Goal: Information Seeking & Learning: Check status

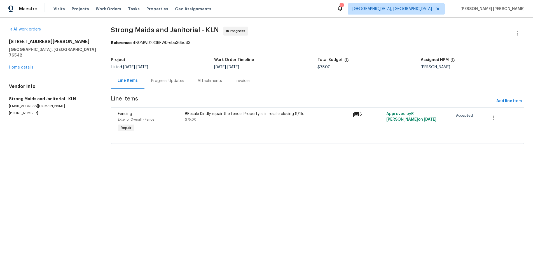
click at [155, 81] on div "Progress Updates" at bounding box center [167, 81] width 33 height 6
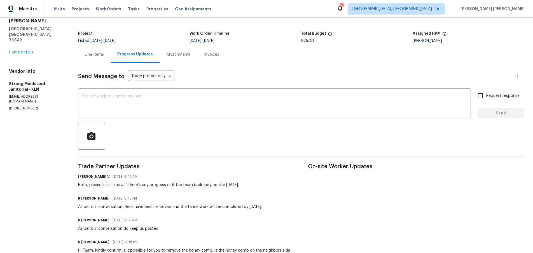
scroll to position [81, 0]
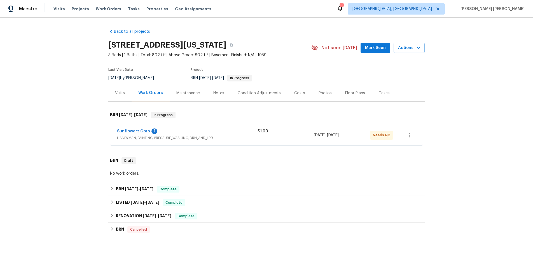
click at [195, 135] on div "Sunflowerz Corp 1" at bounding box center [187, 131] width 141 height 7
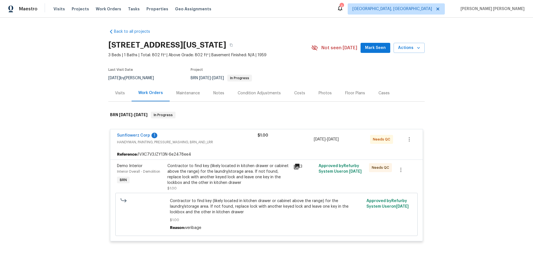
click at [296, 167] on icon at bounding box center [297, 167] width 6 height 6
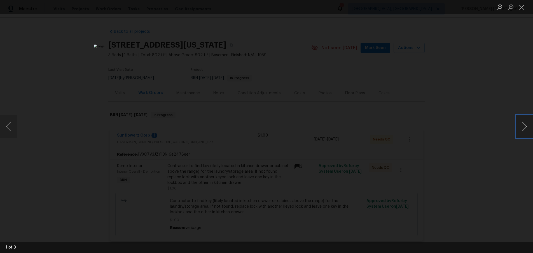
click at [522, 129] on button "Next image" at bounding box center [524, 126] width 17 height 22
click at [516, 126] on button "Next image" at bounding box center [524, 126] width 17 height 22
click at [463, 192] on div "Lightbox" at bounding box center [266, 126] width 533 height 253
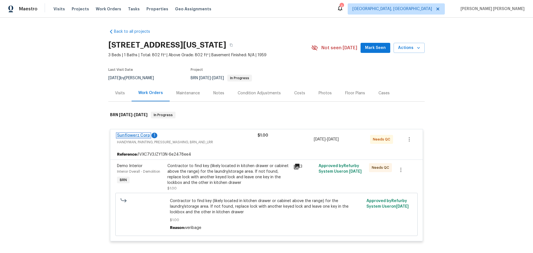
click at [140, 135] on link "Sunflowerz Corp" at bounding box center [133, 136] width 33 height 4
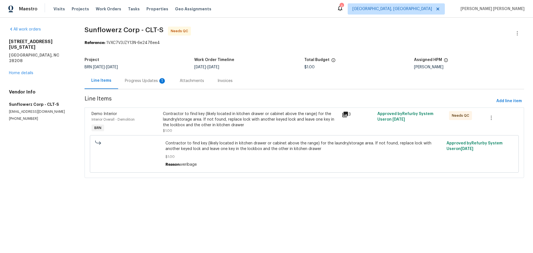
click at [132, 81] on div "Progress Updates 1" at bounding box center [145, 81] width 41 height 6
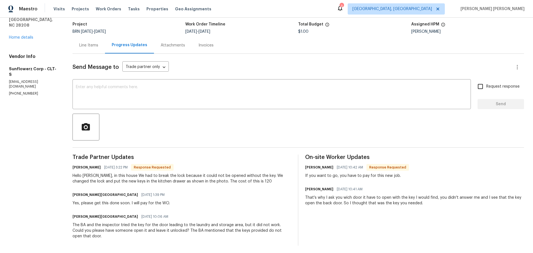
scroll to position [38, 0]
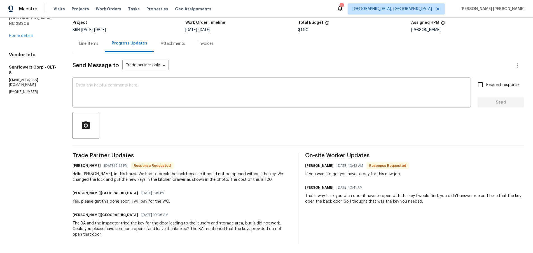
click at [90, 43] on div "Line Items" at bounding box center [88, 44] width 19 height 6
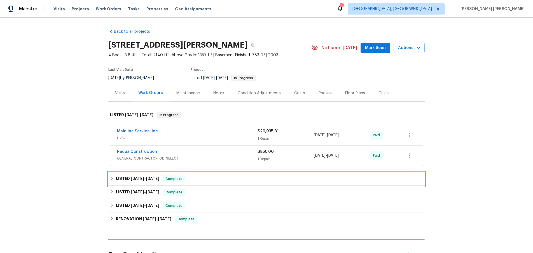
click at [113, 180] on icon at bounding box center [112, 178] width 4 height 4
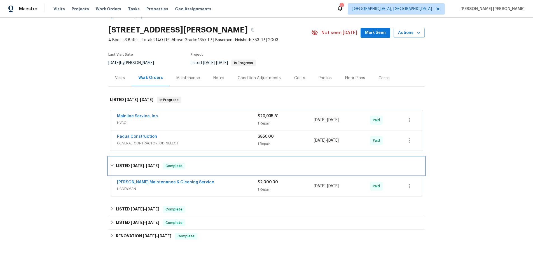
scroll to position [31, 0]
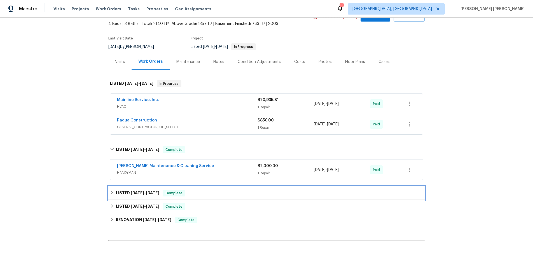
click at [112, 191] on icon at bounding box center [112, 193] width 4 height 4
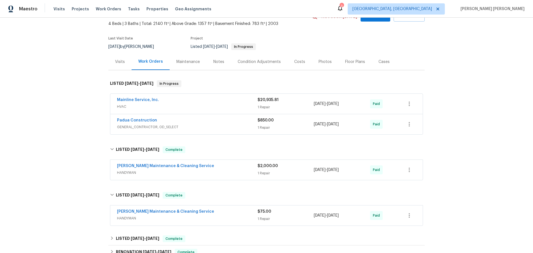
click at [211, 111] on div "Mainline Service, Inc. HVAC $20,935.81 1 Repair 6/24/2025 - 7/12/2025 Paid" at bounding box center [266, 104] width 312 height 20
click at [223, 102] on div "Mainline Service, Inc." at bounding box center [187, 100] width 141 height 7
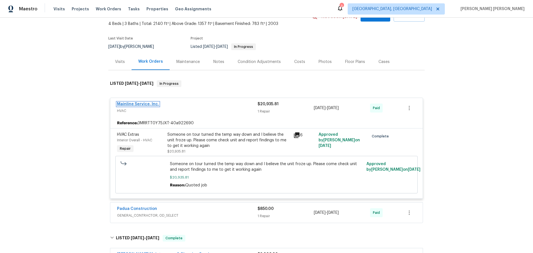
click at [147, 103] on link "Mainline Service, Inc." at bounding box center [138, 104] width 42 height 4
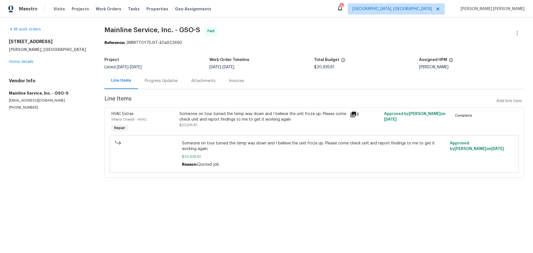
click at [355, 116] on icon at bounding box center [353, 114] width 7 height 7
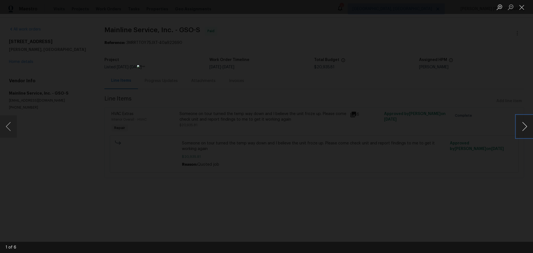
click at [523, 129] on button "Next image" at bounding box center [524, 126] width 17 height 22
click at [524, 130] on button "Next image" at bounding box center [524, 126] width 17 height 22
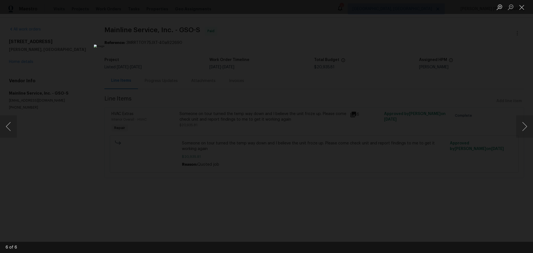
drag, startPoint x: 453, startPoint y: 184, endPoint x: 446, endPoint y: 186, distance: 7.2
click at [448, 186] on div "Lightbox" at bounding box center [266, 126] width 533 height 253
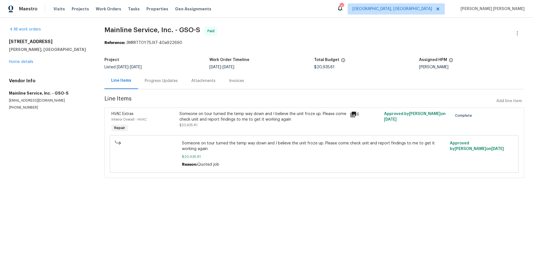
click at [165, 79] on div "Progress Updates" at bounding box center [161, 81] width 33 height 6
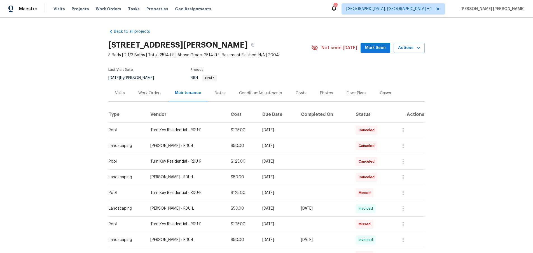
click at [151, 93] on div "Work Orders" at bounding box center [149, 93] width 23 height 6
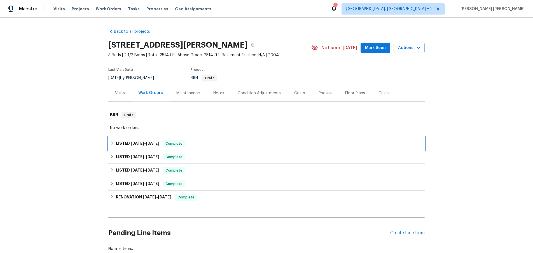
click at [114, 141] on icon at bounding box center [112, 143] width 4 height 4
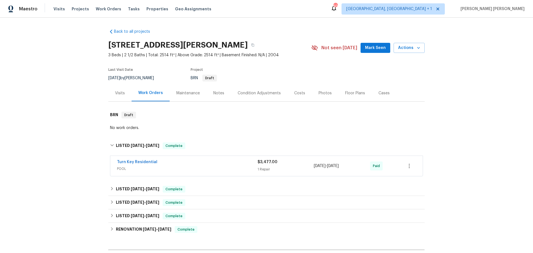
click at [184, 163] on div "Turn Key Residential" at bounding box center [187, 162] width 141 height 7
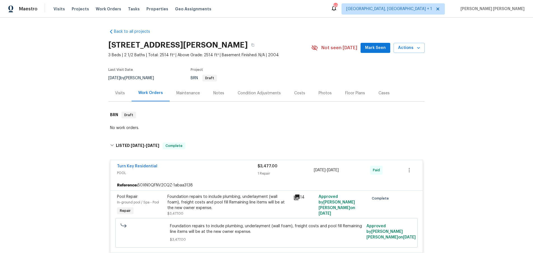
click at [295, 194] on icon at bounding box center [296, 197] width 7 height 7
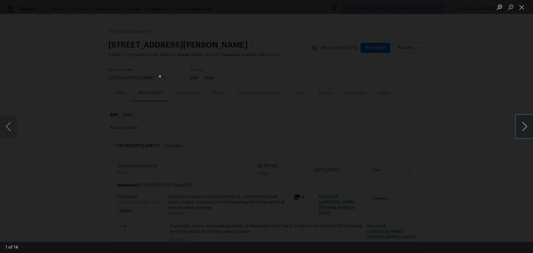
click at [522, 131] on button "Next image" at bounding box center [524, 126] width 17 height 22
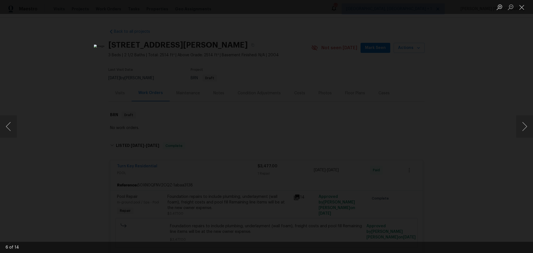
click at [504, 157] on div "Lightbox" at bounding box center [266, 126] width 533 height 253
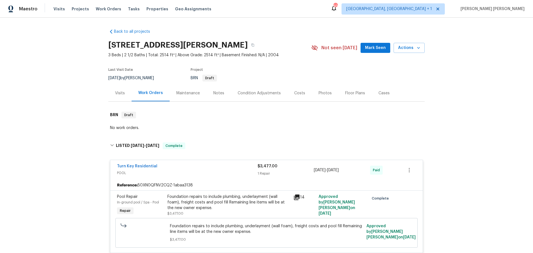
click at [113, 93] on div "Visits" at bounding box center [119, 93] width 23 height 17
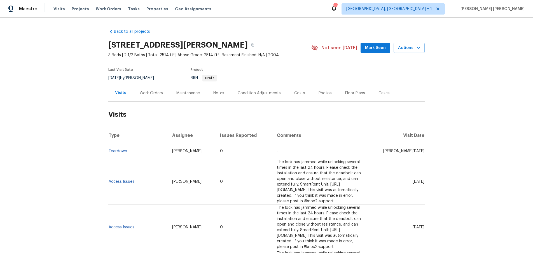
click at [153, 93] on div "Work Orders" at bounding box center [151, 93] width 23 height 6
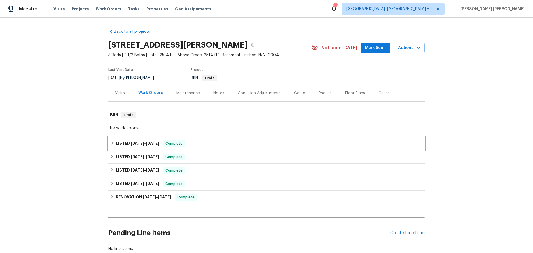
click at [114, 143] on div "LISTED 7/18/25 - 7/19/25 Complete" at bounding box center [266, 143] width 313 height 7
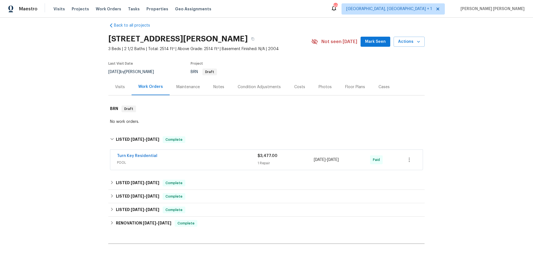
click at [180, 161] on span "POOL" at bounding box center [187, 163] width 141 height 6
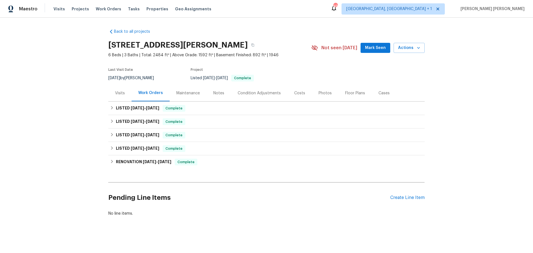
click at [118, 93] on div "Visits" at bounding box center [120, 93] width 10 height 6
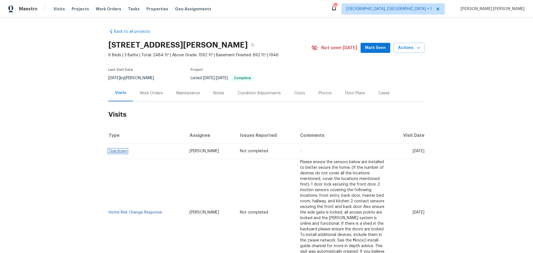
click at [111, 150] on link "Teardown" at bounding box center [118, 151] width 18 height 4
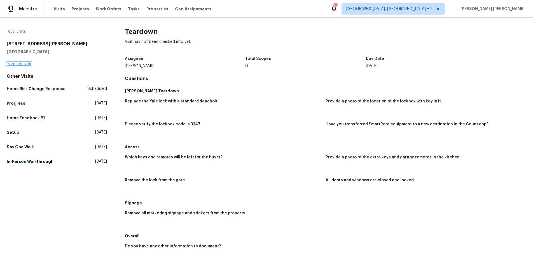
click at [25, 65] on link "Home details" at bounding box center [19, 64] width 24 height 4
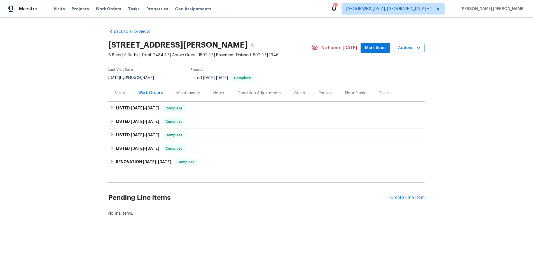
scroll to position [1, 0]
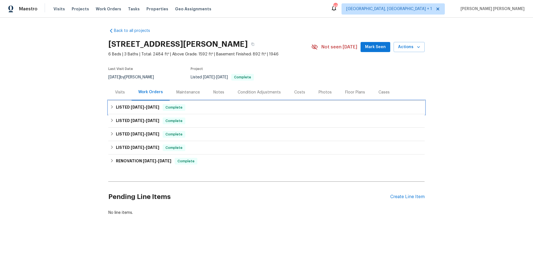
click at [111, 107] on icon at bounding box center [112, 107] width 4 height 4
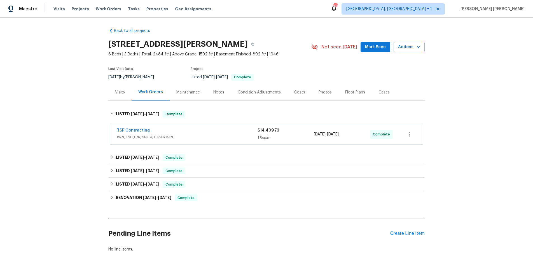
click at [203, 129] on div "TSP Contracting" at bounding box center [187, 131] width 141 height 7
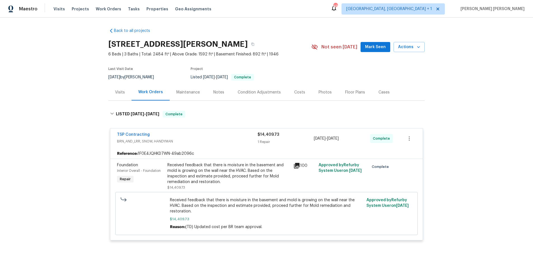
click at [299, 166] on icon at bounding box center [297, 166] width 6 height 6
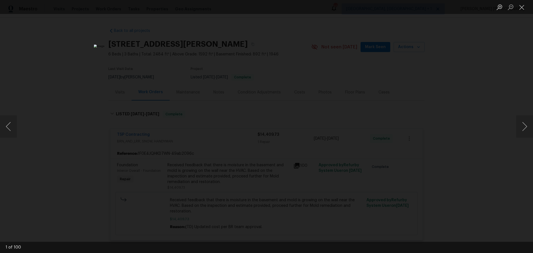
click at [495, 147] on div "Lightbox" at bounding box center [266, 126] width 533 height 253
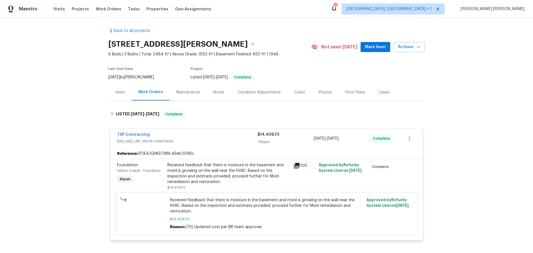
click at [296, 165] on icon at bounding box center [297, 166] width 6 height 6
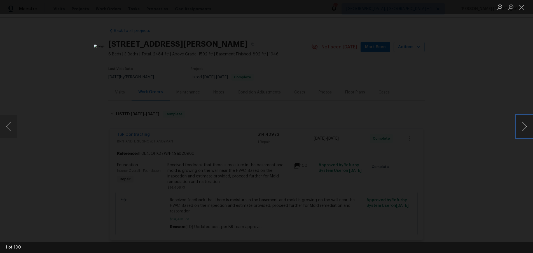
click at [527, 133] on button "Next image" at bounding box center [524, 126] width 17 height 22
click at [522, 131] on button "Next image" at bounding box center [524, 126] width 17 height 22
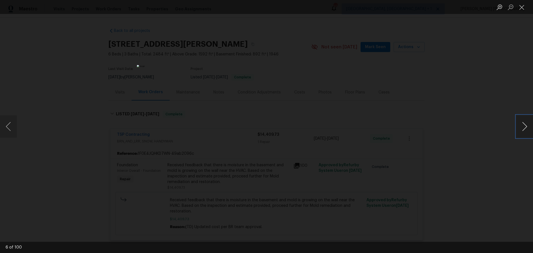
click at [522, 131] on button "Next image" at bounding box center [524, 126] width 17 height 22
click at [513, 141] on div "Lightbox" at bounding box center [266, 126] width 533 height 253
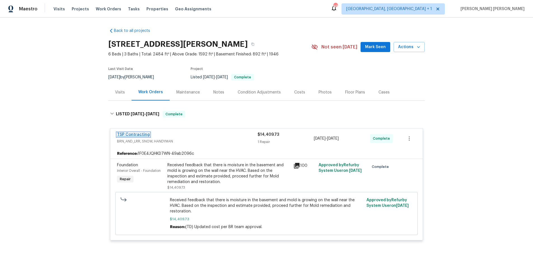
click at [136, 136] on link "TSP Contracting" at bounding box center [133, 135] width 33 height 4
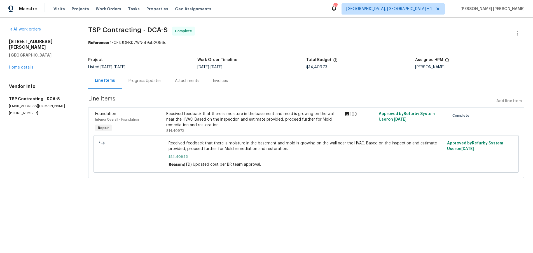
drag, startPoint x: 143, startPoint y: 82, endPoint x: 147, endPoint y: 84, distance: 4.4
click at [143, 81] on div "Progress Updates" at bounding box center [144, 81] width 33 height 6
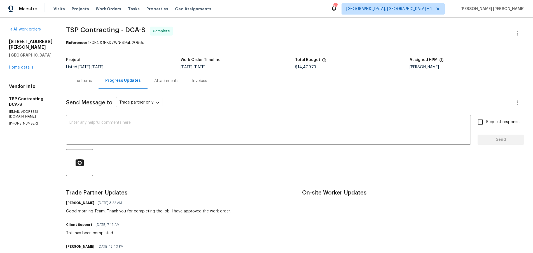
click at [74, 82] on div "Line Items" at bounding box center [82, 81] width 19 height 6
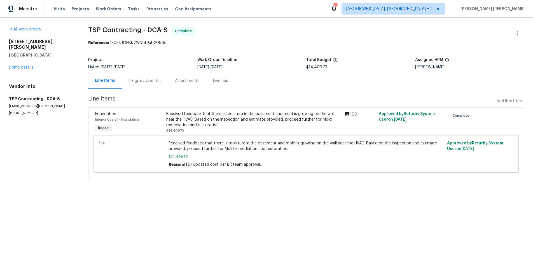
click at [347, 114] on icon at bounding box center [347, 115] width 6 height 6
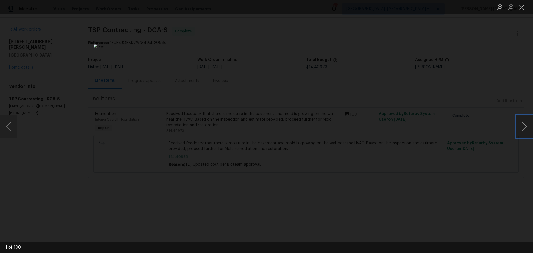
click at [526, 128] on button "Next image" at bounding box center [524, 126] width 17 height 22
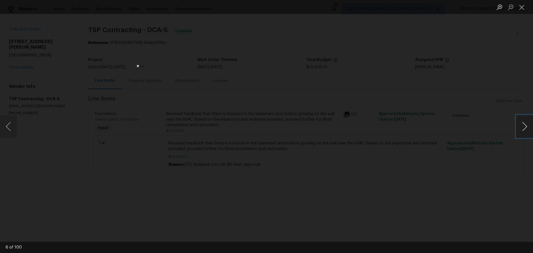
click at [526, 128] on button "Next image" at bounding box center [524, 126] width 17 height 22
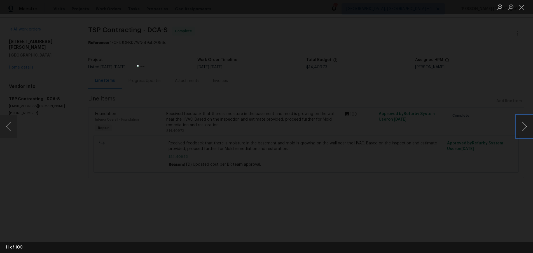
click at [526, 128] on button "Next image" at bounding box center [524, 126] width 17 height 22
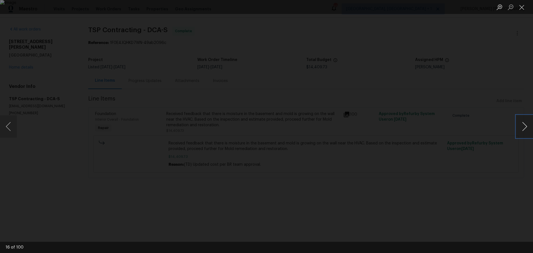
click at [526, 128] on button "Next image" at bounding box center [524, 126] width 17 height 22
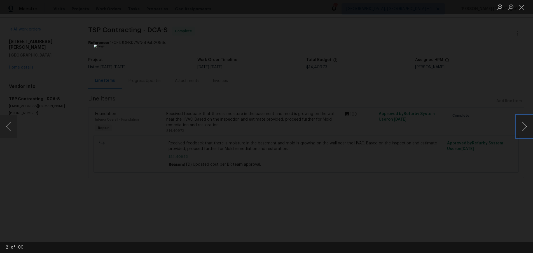
click at [526, 128] on button "Next image" at bounding box center [524, 126] width 17 height 22
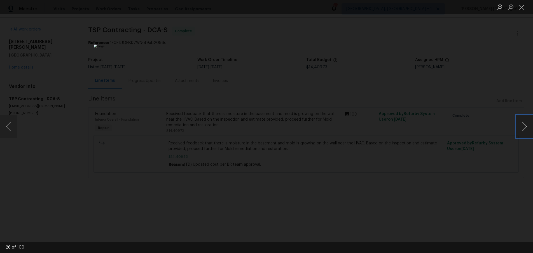
click at [526, 128] on button "Next image" at bounding box center [524, 126] width 17 height 22
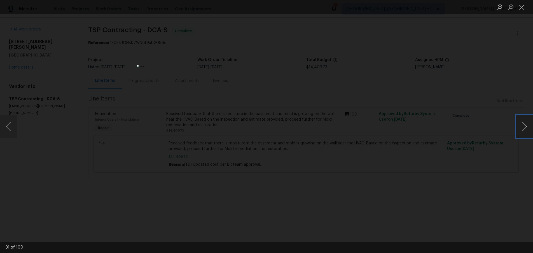
click at [526, 128] on button "Next image" at bounding box center [524, 126] width 17 height 22
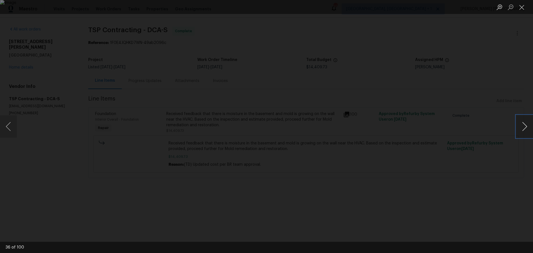
click at [526, 128] on button "Next image" at bounding box center [524, 126] width 17 height 22
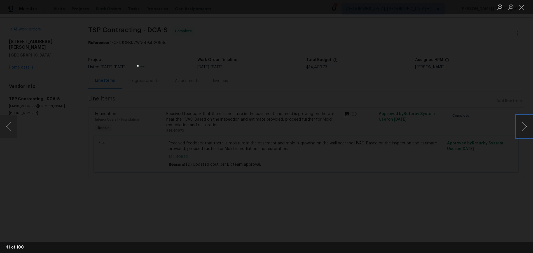
click at [526, 128] on button "Next image" at bounding box center [524, 126] width 17 height 22
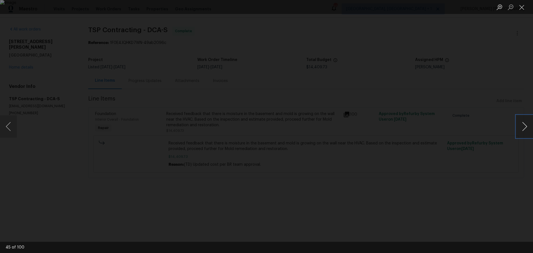
click at [526, 128] on button "Next image" at bounding box center [524, 126] width 17 height 22
click at [521, 7] on button "Close lightbox" at bounding box center [521, 7] width 11 height 10
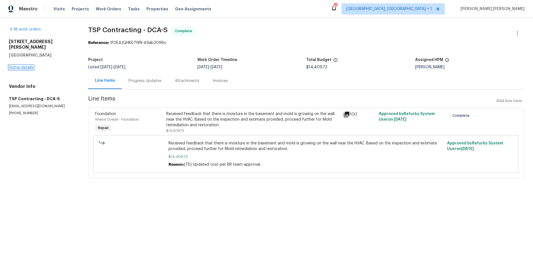
click at [20, 65] on link "Home details" at bounding box center [21, 67] width 24 height 4
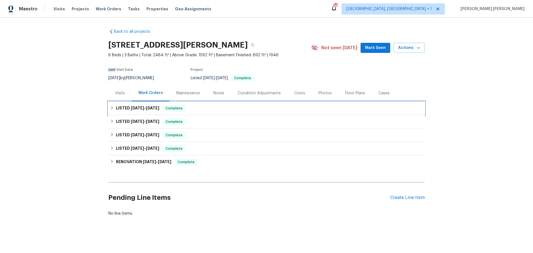
click at [116, 109] on h6 "LISTED 7/28/25 - 8/13/25" at bounding box center [137, 108] width 43 height 7
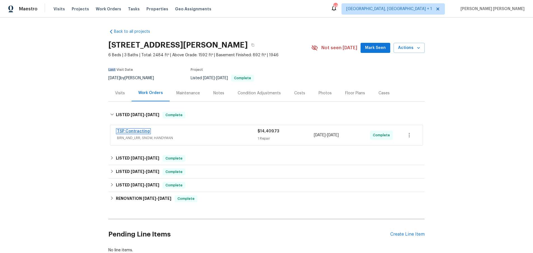
click at [142, 132] on link "TSP Contracting" at bounding box center [133, 131] width 33 height 4
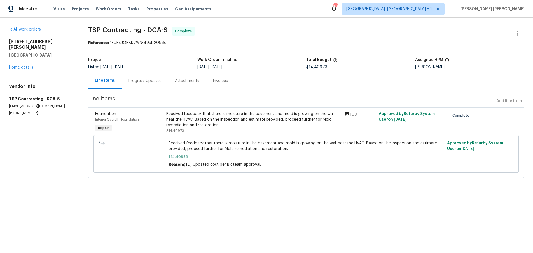
click at [349, 115] on icon at bounding box center [347, 115] width 6 height 6
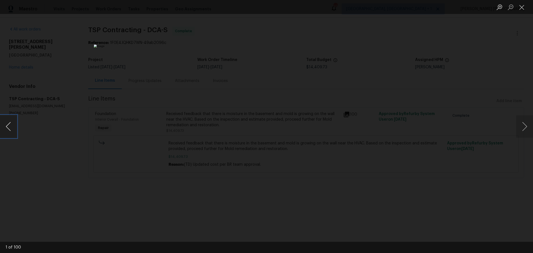
click at [10, 132] on button "Previous image" at bounding box center [8, 126] width 17 height 22
click at [102, 62] on div "Lightbox" at bounding box center [266, 126] width 533 height 253
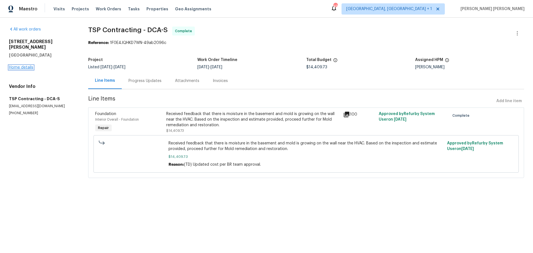
click at [25, 65] on link "Home details" at bounding box center [21, 67] width 24 height 4
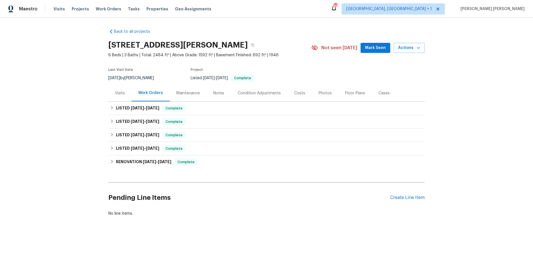
click at [117, 95] on div "Visits" at bounding box center [120, 93] width 10 height 6
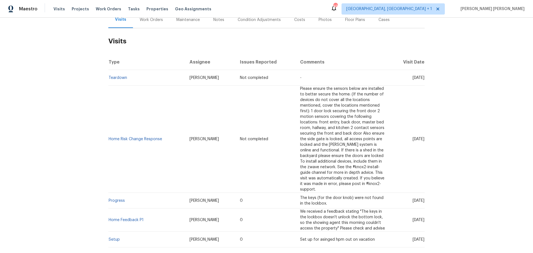
scroll to position [78, 0]
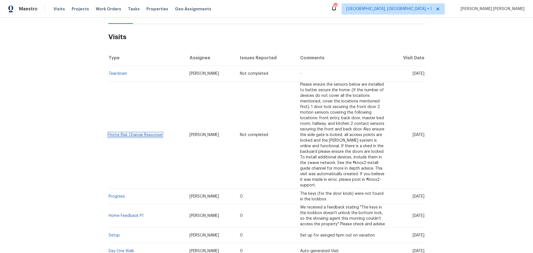
click at [135, 133] on link "Home Risk Change Response" at bounding box center [135, 135] width 53 height 4
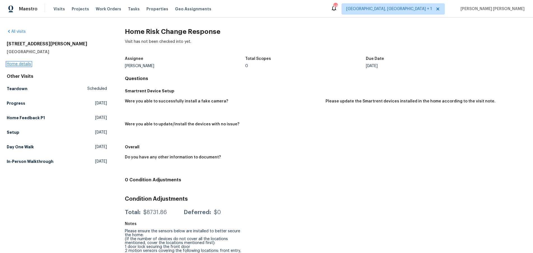
click at [26, 63] on link "Home details" at bounding box center [19, 64] width 24 height 4
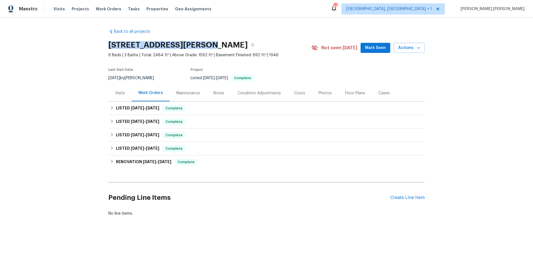
drag, startPoint x: 108, startPoint y: 45, endPoint x: 191, endPoint y: 44, distance: 82.6
click at [191, 44] on h2 "6019 Old Silver Hill Rd, District Heights, MD 20747" at bounding box center [177, 45] width 139 height 6
copy h2 "6019 Old Silver Hill Rd"
click at [118, 94] on div "Visits" at bounding box center [120, 93] width 10 height 6
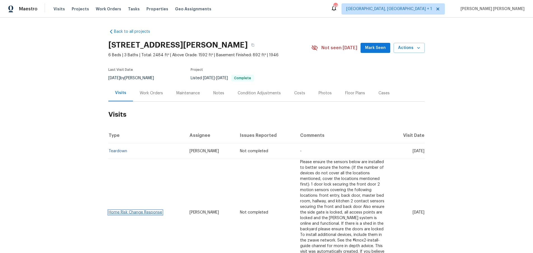
click at [153, 210] on link "Home Risk Change Response" at bounding box center [135, 212] width 53 height 4
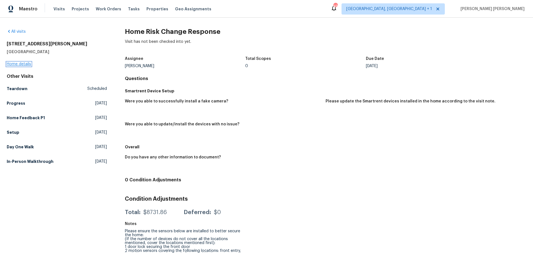
click at [27, 64] on link "Home details" at bounding box center [19, 64] width 24 height 4
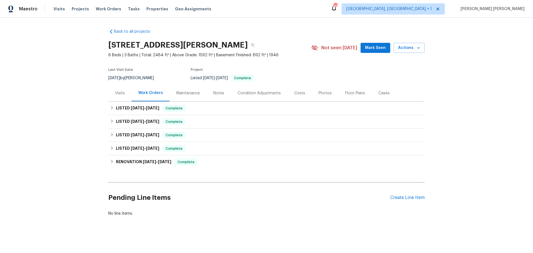
click at [119, 93] on div "Visits" at bounding box center [120, 93] width 10 height 6
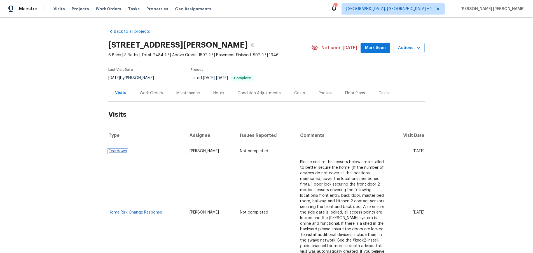
click at [122, 152] on link "Teardown" at bounding box center [118, 151] width 18 height 4
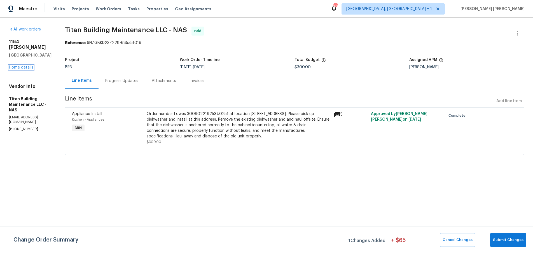
click at [29, 65] on link "Home details" at bounding box center [21, 67] width 24 height 4
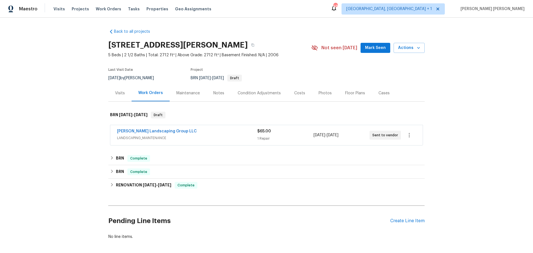
click at [236, 138] on span "LANDSCAPING_MAINTENANCE" at bounding box center [187, 138] width 140 height 6
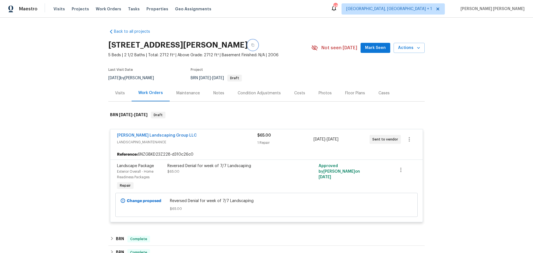
click at [254, 47] on button "button" at bounding box center [253, 45] width 10 height 10
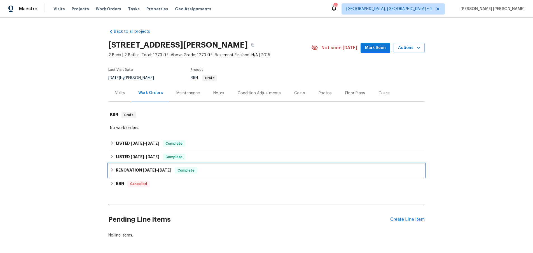
click at [111, 165] on div "RENOVATION [DATE] - [DATE] Complete" at bounding box center [266, 170] width 316 height 13
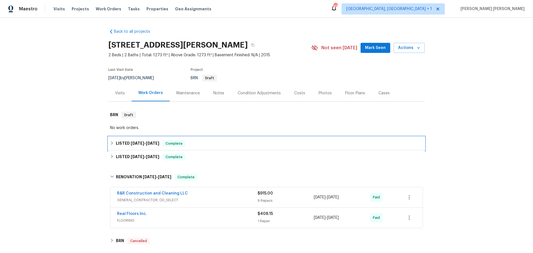
drag, startPoint x: 109, startPoint y: 141, endPoint x: 134, endPoint y: 147, distance: 25.9
click at [116, 141] on div "LISTED [DATE] - [DATE] Complete" at bounding box center [266, 143] width 316 height 13
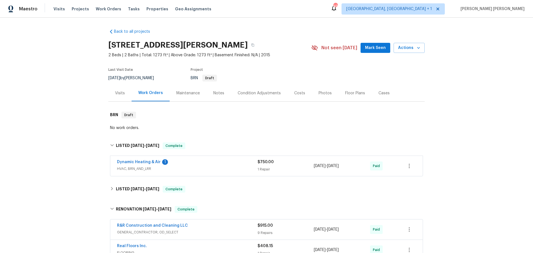
click at [241, 170] on span "HVAC, BRN_AND_LRR" at bounding box center [187, 169] width 141 height 6
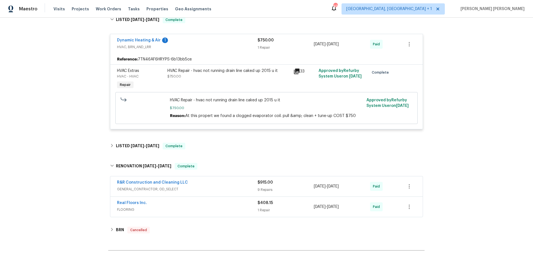
scroll to position [128, 0]
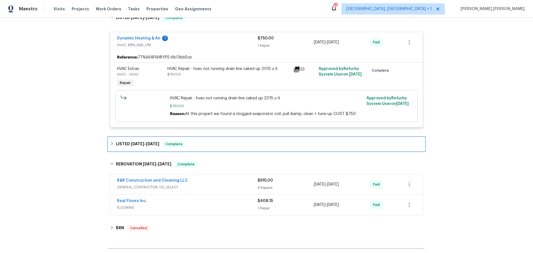
click at [109, 143] on div "LISTED [DATE] - [DATE] Complete" at bounding box center [266, 143] width 316 height 13
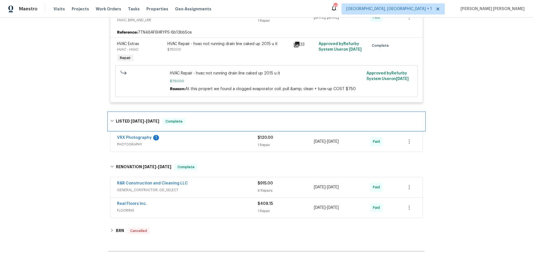
scroll to position [152, 0]
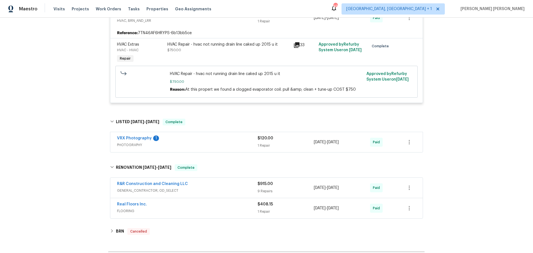
click at [224, 191] on span "GENERAL_CONTRACTOR, OD_SELECT" at bounding box center [187, 191] width 141 height 6
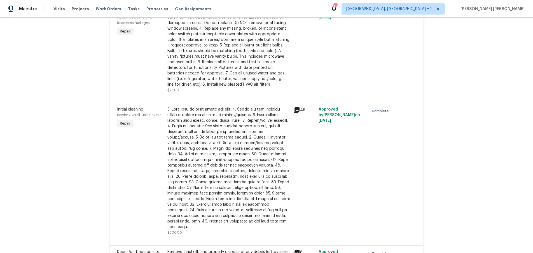
scroll to position [595, 0]
